Goal: Contribute content: Add original content to the website for others to see

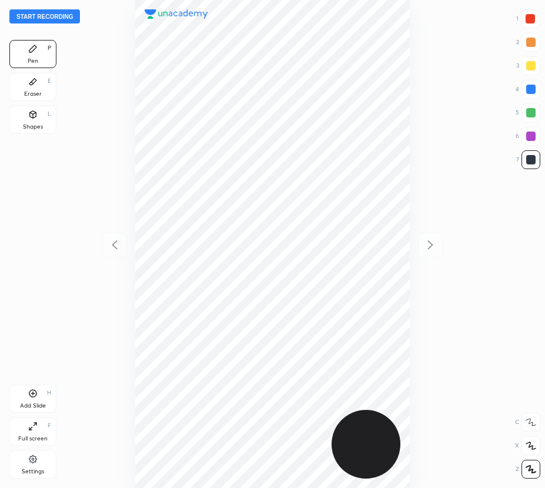
scroll to position [488, 357]
click at [31, 16] on button "Start recording" at bounding box center [44, 16] width 71 height 14
drag, startPoint x: 33, startPoint y: 89, endPoint x: 119, endPoint y: 89, distance: 85.8
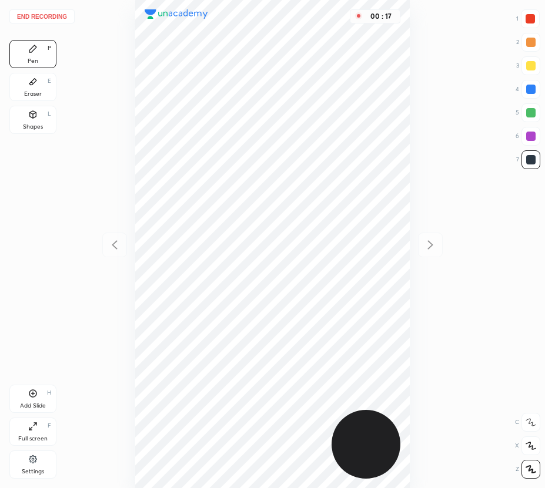
click at [38, 90] on div "Eraser E" at bounding box center [32, 87] width 47 height 28
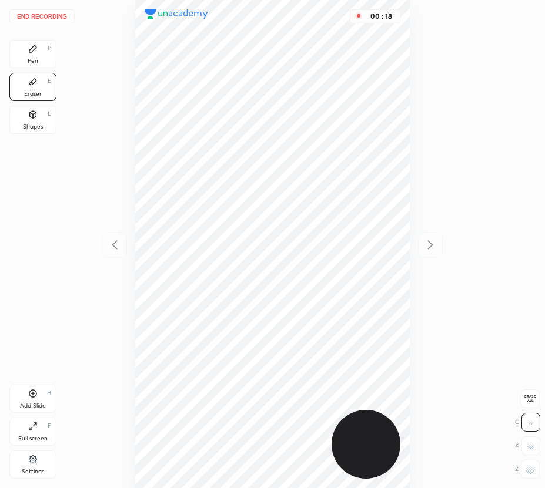
drag, startPoint x: 12, startPoint y: 30, endPoint x: 24, endPoint y: 45, distance: 19.2
click at [12, 32] on div "End recording 1 2 3 4 5 6 7 R O A L C X Z Erase all C X Z Pen P Eraser E Shapes…" at bounding box center [272, 244] width 545 height 488
click at [24, 46] on div "Pen P" at bounding box center [32, 54] width 47 height 28
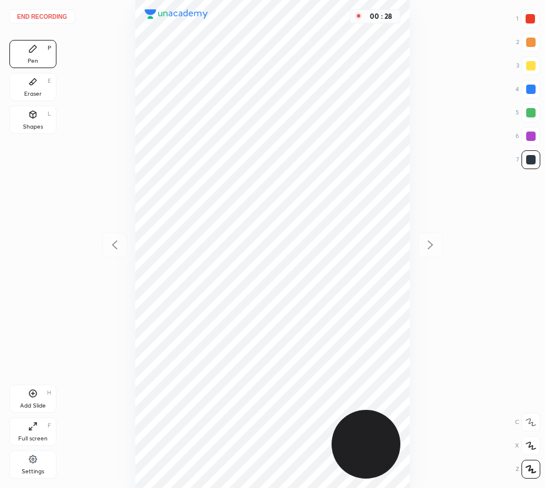
click at [535, 112] on div at bounding box center [530, 112] width 9 height 9
drag, startPoint x: 36, startPoint y: 92, endPoint x: 99, endPoint y: 170, distance: 100.8
click at [39, 95] on div "Eraser E" at bounding box center [32, 87] width 47 height 28
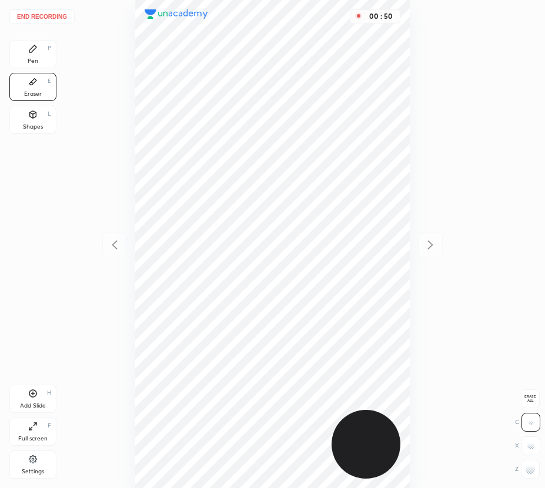
drag, startPoint x: 39, startPoint y: 47, endPoint x: 79, endPoint y: 101, distance: 67.2
click at [41, 51] on div "Pen P" at bounding box center [32, 54] width 47 height 28
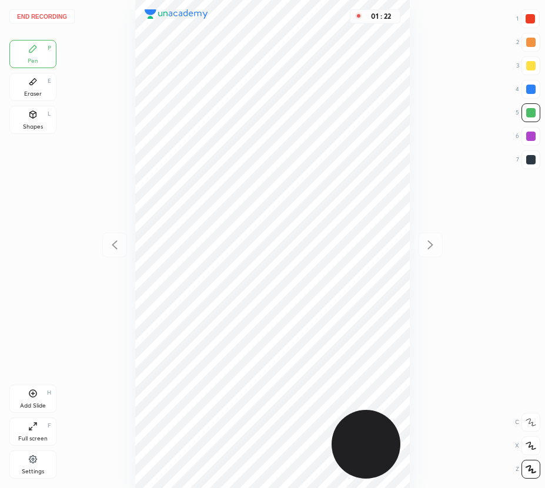
click at [28, 393] on div "Add Slide H" at bounding box center [32, 399] width 47 height 28
click at [112, 247] on icon at bounding box center [115, 245] width 14 height 14
click at [434, 243] on icon at bounding box center [430, 245] width 14 height 14
click at [110, 250] on icon at bounding box center [115, 245] width 14 height 14
click at [433, 246] on icon at bounding box center [430, 245] width 14 height 14
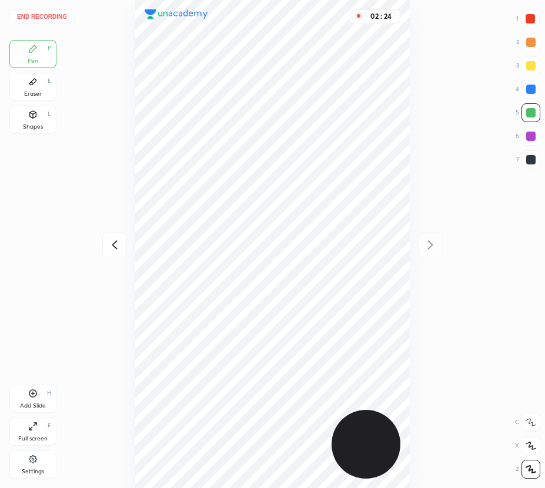
click at [32, 397] on icon at bounding box center [32, 393] width 9 height 9
drag, startPoint x: 112, startPoint y: 246, endPoint x: 114, endPoint y: 253, distance: 6.9
click at [112, 250] on icon at bounding box center [115, 245] width 14 height 14
click at [428, 246] on icon at bounding box center [430, 245] width 14 height 14
drag, startPoint x: 32, startPoint y: 75, endPoint x: 45, endPoint y: 94, distance: 22.8
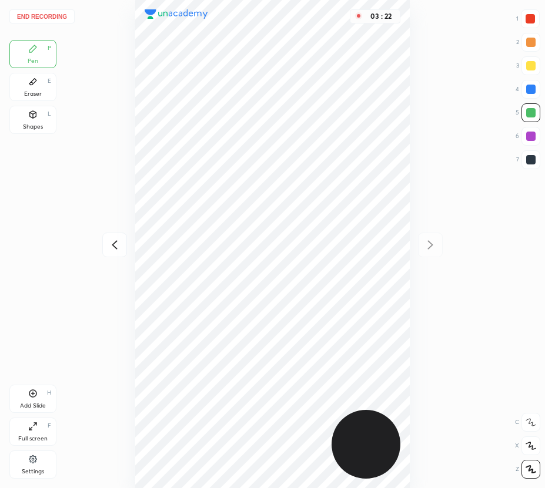
click at [35, 83] on div "Eraser E" at bounding box center [32, 87] width 47 height 28
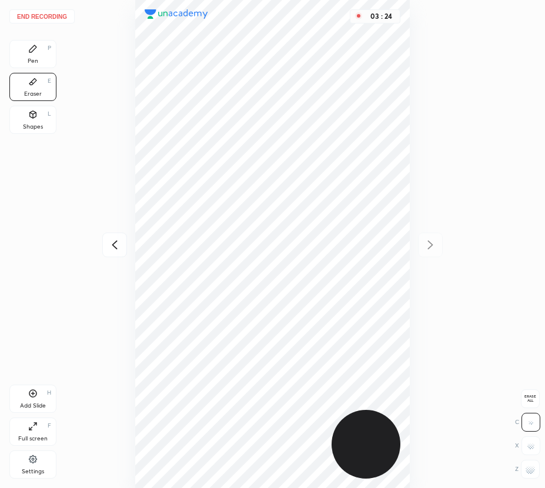
click at [31, 64] on div "Pen" at bounding box center [33, 61] width 11 height 6
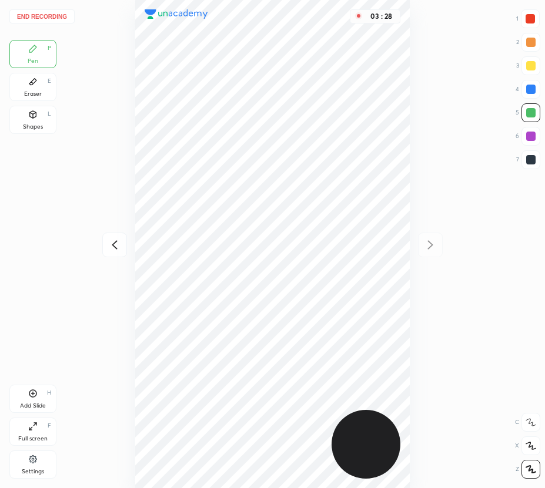
click at [108, 246] on icon at bounding box center [115, 245] width 14 height 14
click at [425, 243] on icon at bounding box center [430, 245] width 14 height 14
click at [49, 17] on button "End recording" at bounding box center [41, 16] width 65 height 14
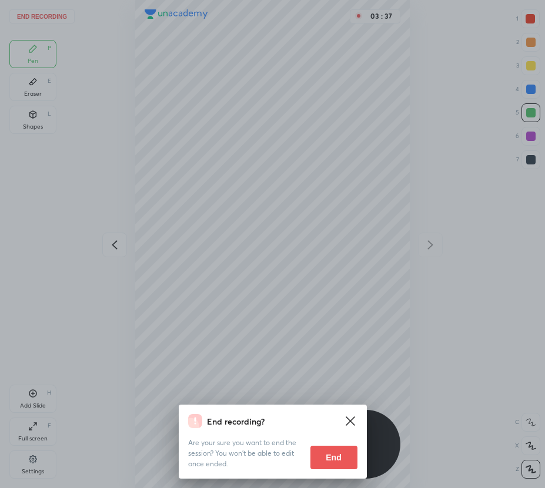
click at [341, 451] on button "End" at bounding box center [333, 458] width 47 height 24
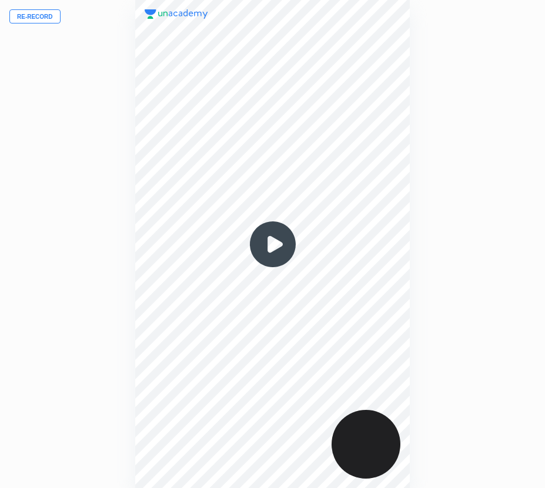
click at [46, 15] on button "Re-record" at bounding box center [34, 16] width 51 height 14
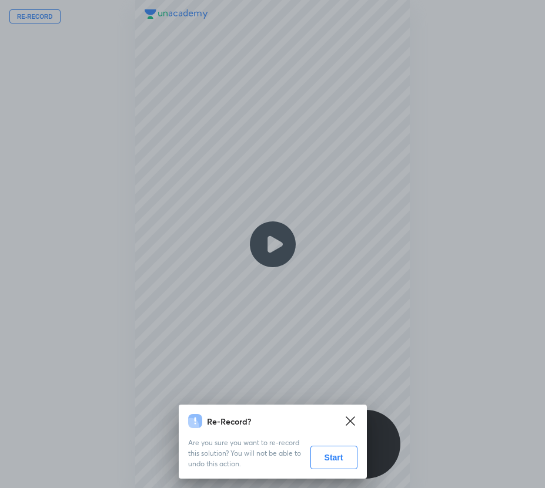
click at [346, 455] on button "Start" at bounding box center [333, 458] width 47 height 24
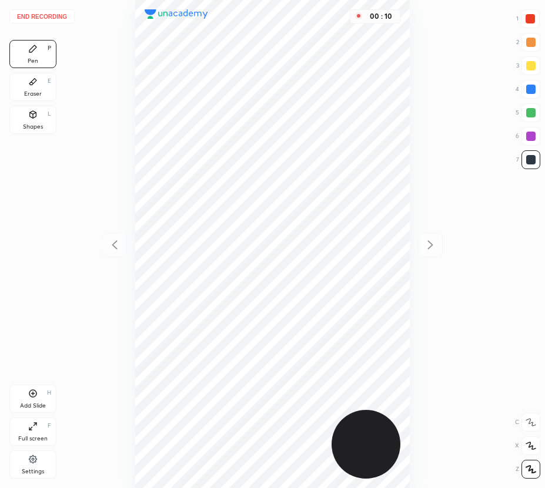
click at [530, 468] on icon at bounding box center [530, 469] width 11 height 8
click at [38, 117] on div "Shapes L" at bounding box center [32, 120] width 47 height 28
click at [526, 467] on icon at bounding box center [530, 469] width 9 height 9
click at [528, 81] on div at bounding box center [530, 89] width 19 height 19
click at [47, 54] on div "Pen P" at bounding box center [32, 54] width 47 height 28
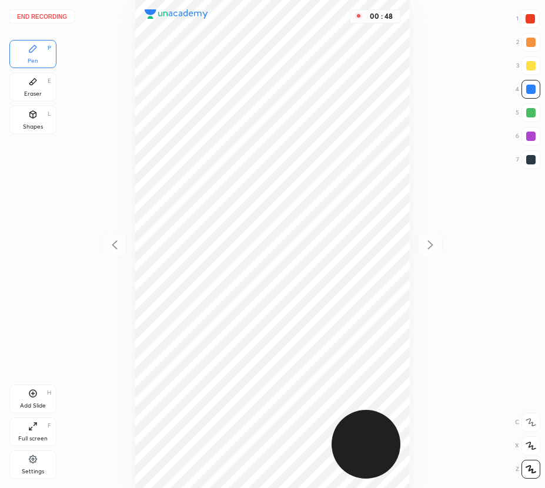
click at [532, 16] on div at bounding box center [529, 18] width 9 height 9
click at [33, 391] on icon at bounding box center [32, 393] width 9 height 9
click at [118, 245] on icon at bounding box center [115, 245] width 14 height 14
click at [427, 250] on icon at bounding box center [430, 245] width 14 height 14
click at [108, 249] on icon at bounding box center [115, 245] width 14 height 14
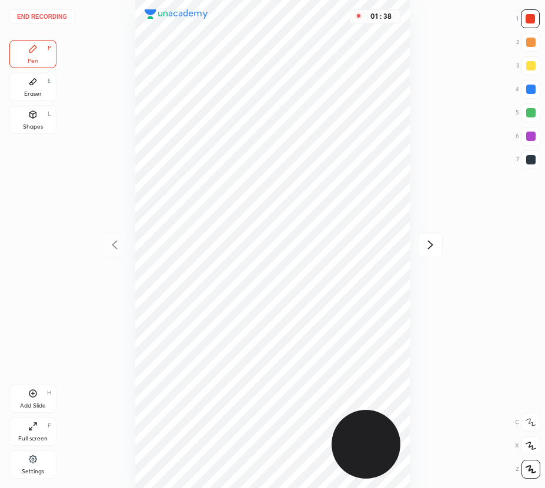
drag, startPoint x: 432, startPoint y: 241, endPoint x: 428, endPoint y: 233, distance: 8.4
click at [431, 240] on icon at bounding box center [430, 245] width 14 height 14
click at [117, 246] on icon at bounding box center [115, 245] width 14 height 14
click at [430, 239] on icon at bounding box center [430, 245] width 14 height 14
click at [116, 246] on icon at bounding box center [115, 245] width 14 height 14
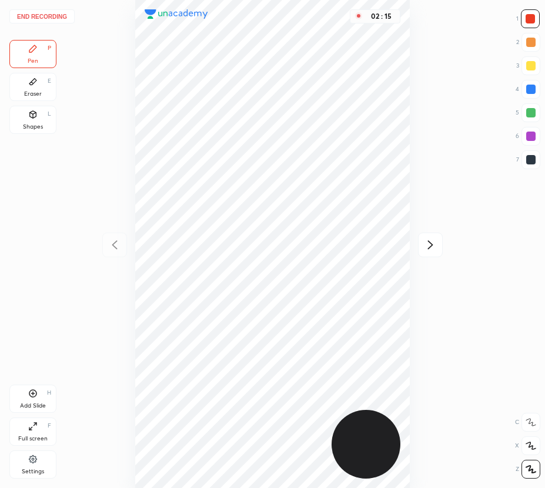
click at [430, 245] on icon at bounding box center [430, 245] width 14 height 14
click at [529, 125] on div "1 2 3 4 5 6 7" at bounding box center [527, 91] width 25 height 165
drag, startPoint x: 521, startPoint y: 115, endPoint x: 455, endPoint y: 127, distance: 66.4
click at [521, 115] on div "5" at bounding box center [527, 112] width 25 height 19
drag, startPoint x: 527, startPoint y: 116, endPoint x: 512, endPoint y: 121, distance: 15.6
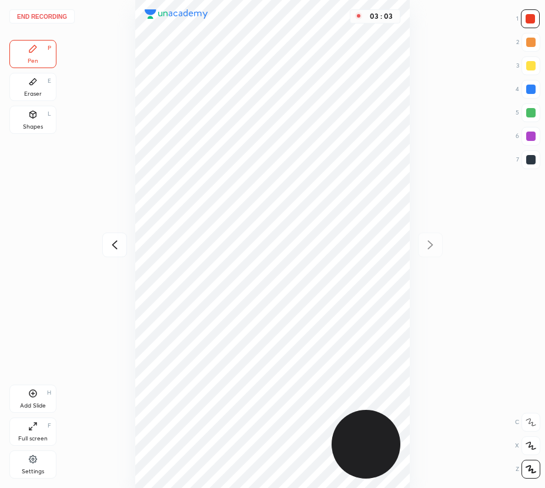
click at [527, 115] on div at bounding box center [530, 112] width 9 height 9
click at [31, 397] on icon at bounding box center [32, 393] width 9 height 9
click at [110, 241] on icon at bounding box center [115, 245] width 14 height 14
click at [432, 240] on icon at bounding box center [430, 245] width 14 height 14
drag, startPoint x: 55, startPoint y: 15, endPoint x: 62, endPoint y: 23, distance: 10.5
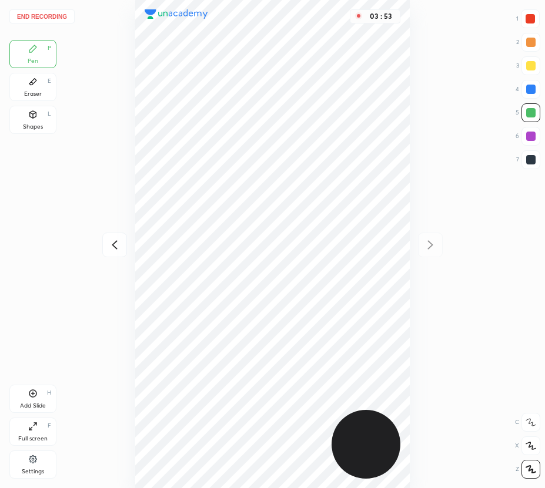
click at [62, 23] on button "End recording" at bounding box center [41, 16] width 65 height 14
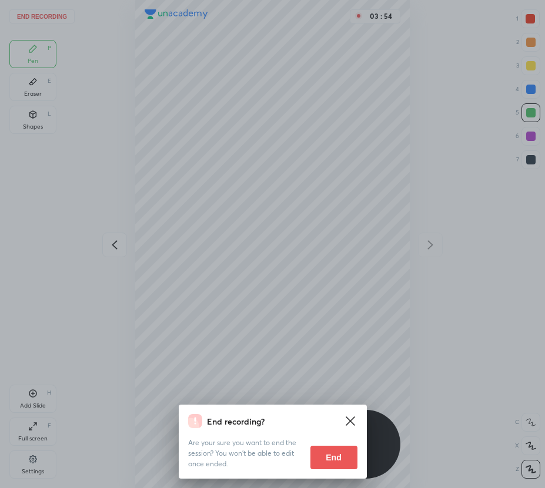
drag, startPoint x: 331, startPoint y: 461, endPoint x: 317, endPoint y: 444, distance: 22.6
click at [330, 461] on button "End" at bounding box center [333, 458] width 47 height 24
